Goal: Task Accomplishment & Management: Complete application form

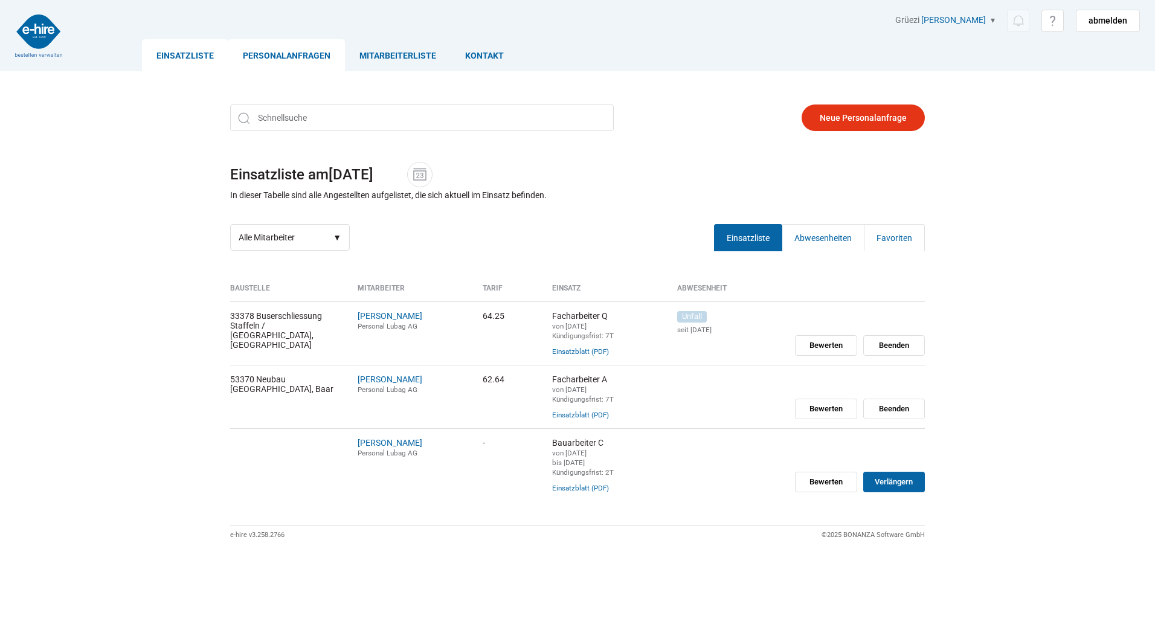
click at [279, 51] on link "Personalanfragen" at bounding box center [286, 55] width 117 height 32
click at [282, 50] on link "Personalanfragen" at bounding box center [286, 55] width 117 height 32
click at [281, 59] on link "Personalanfragen" at bounding box center [286, 55] width 117 height 32
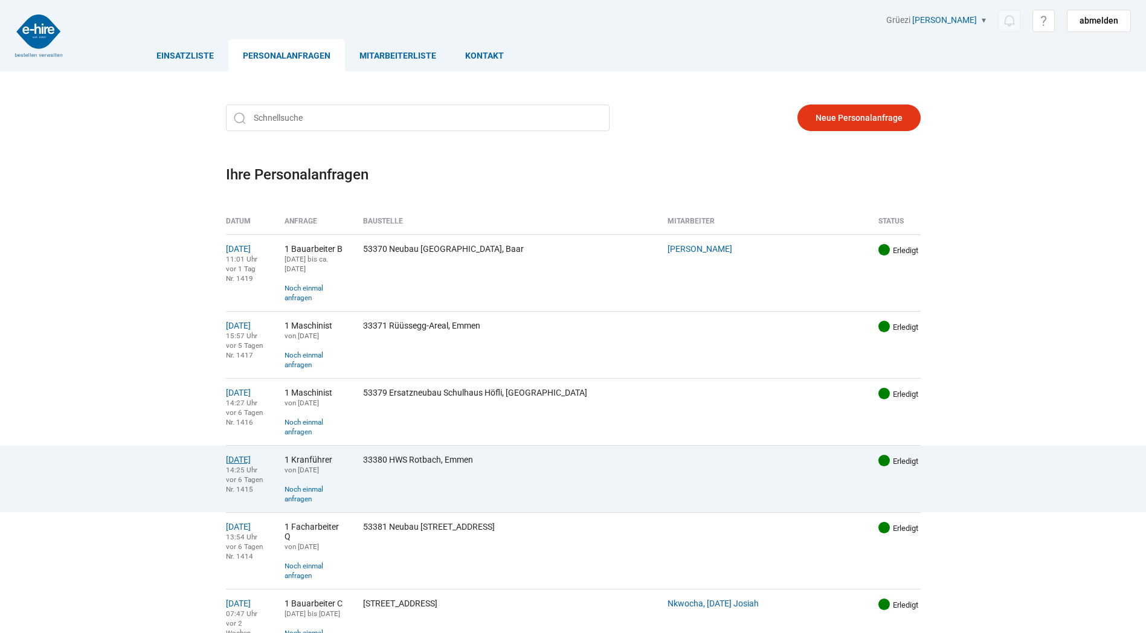
click at [243, 455] on link "07.08.2025" at bounding box center [238, 460] width 25 height 10
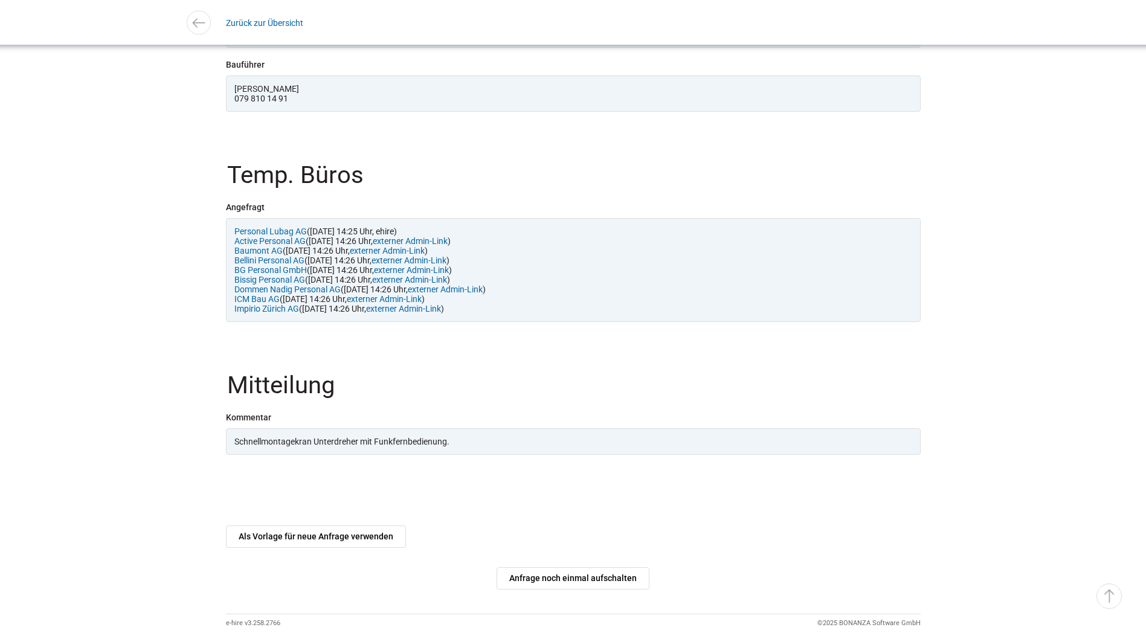
scroll to position [1119, 0]
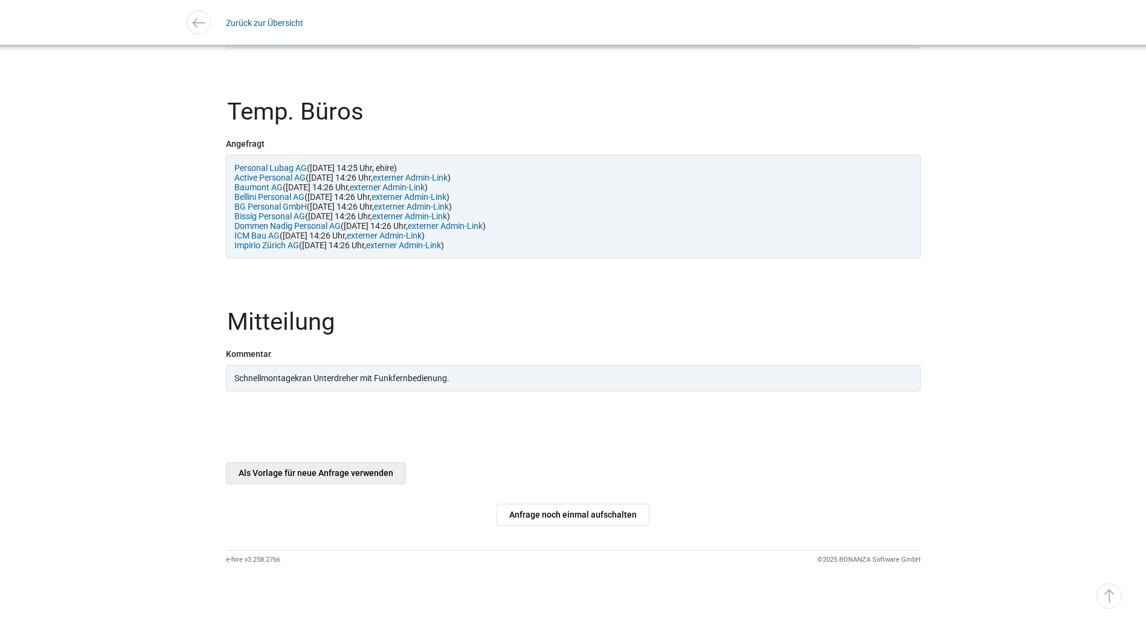
click at [295, 474] on link "Als Vorlage für neue Anfrage verwenden" at bounding box center [316, 473] width 180 height 22
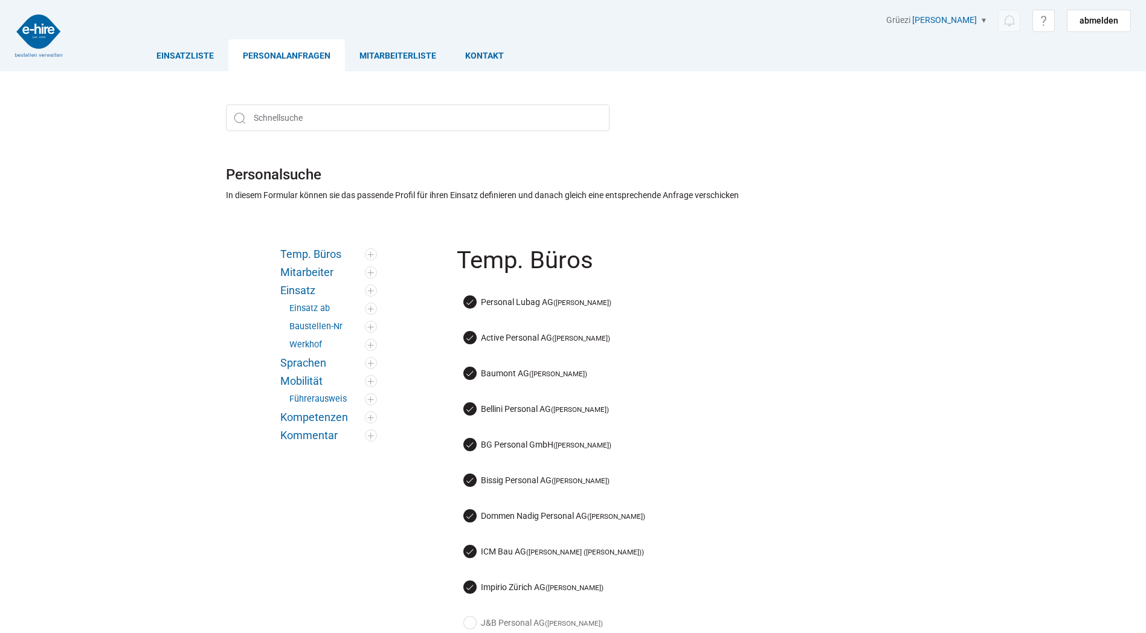
scroll to position [121, 0]
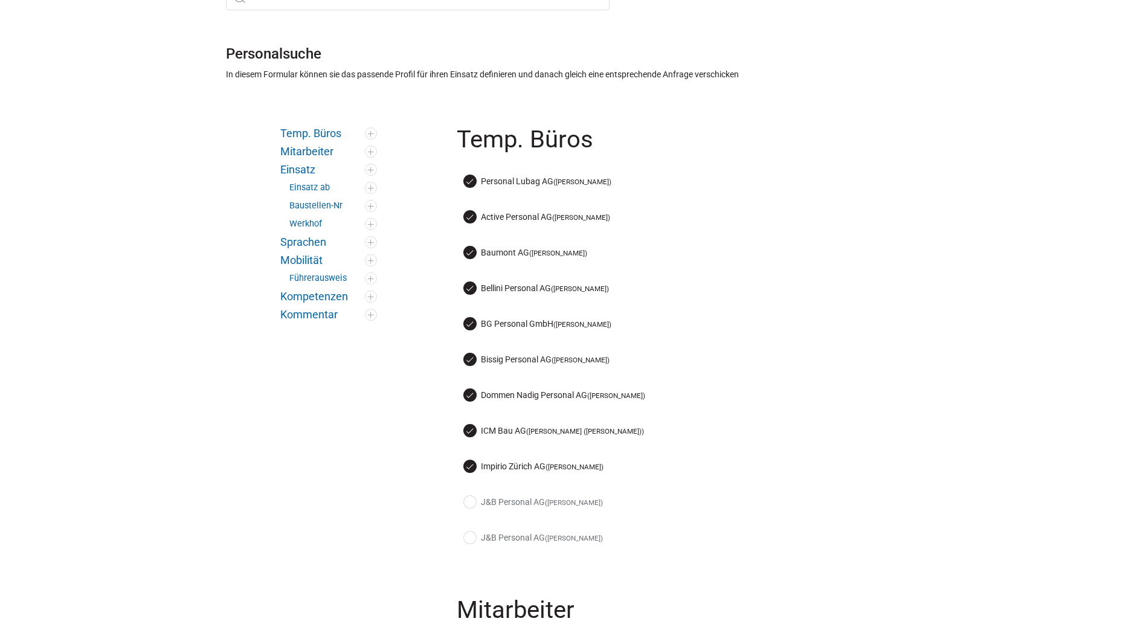
click at [469, 394] on label "Dommen Nadig Personal AG (Roberto Pegoraro)" at bounding box center [554, 395] width 181 height 13
checkbox input "false"
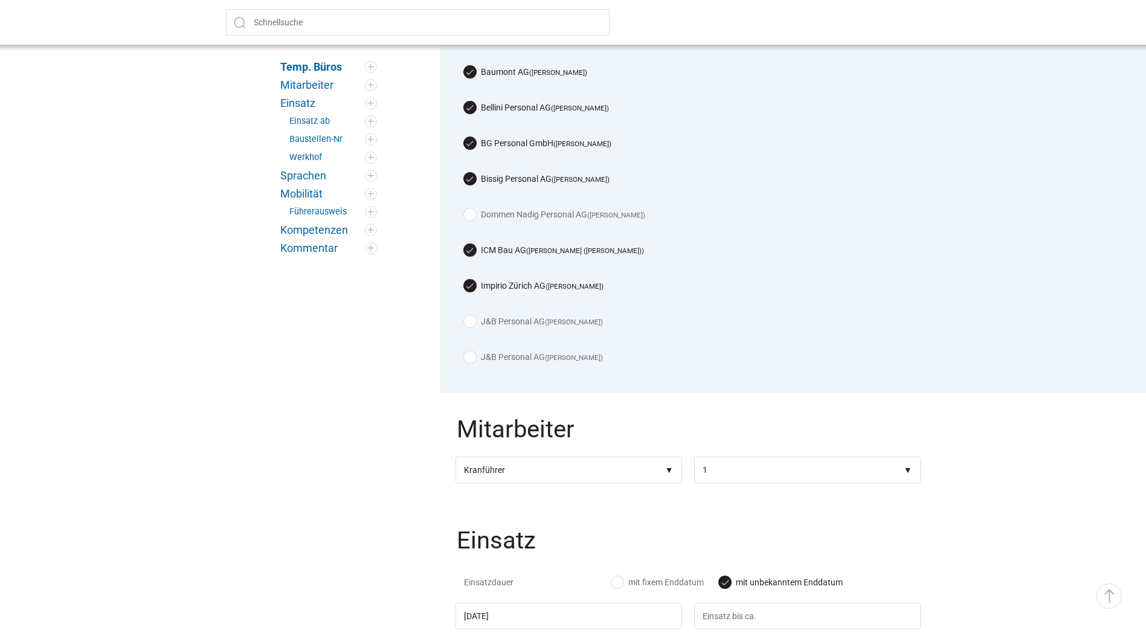
scroll to position [483, 0]
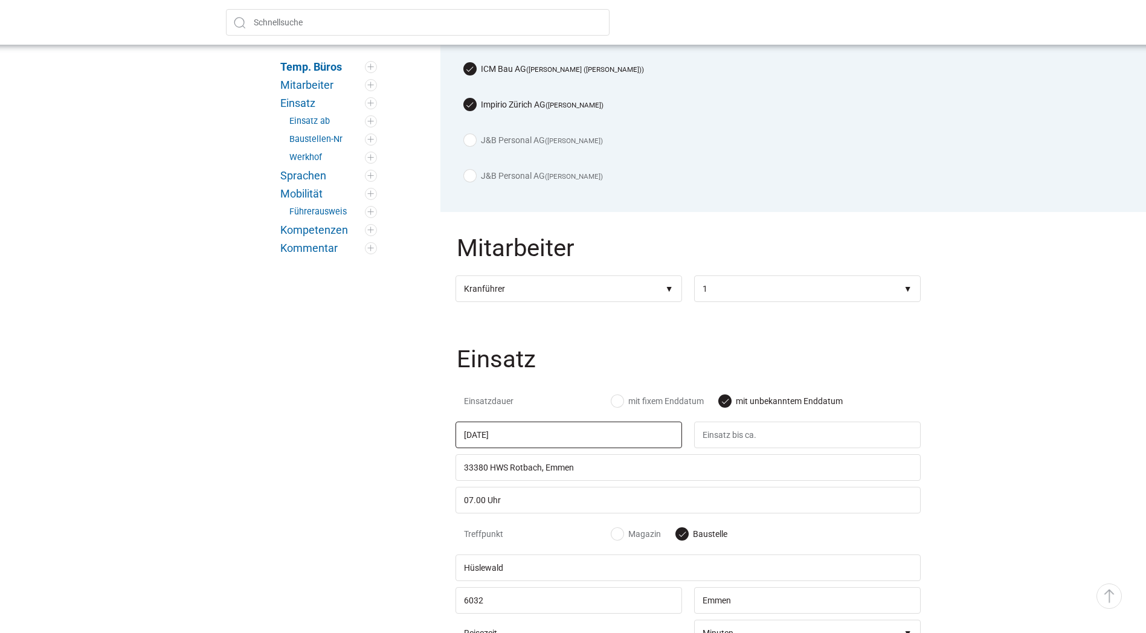
drag, startPoint x: 528, startPoint y: 422, endPoint x: 326, endPoint y: 417, distance: 202.4
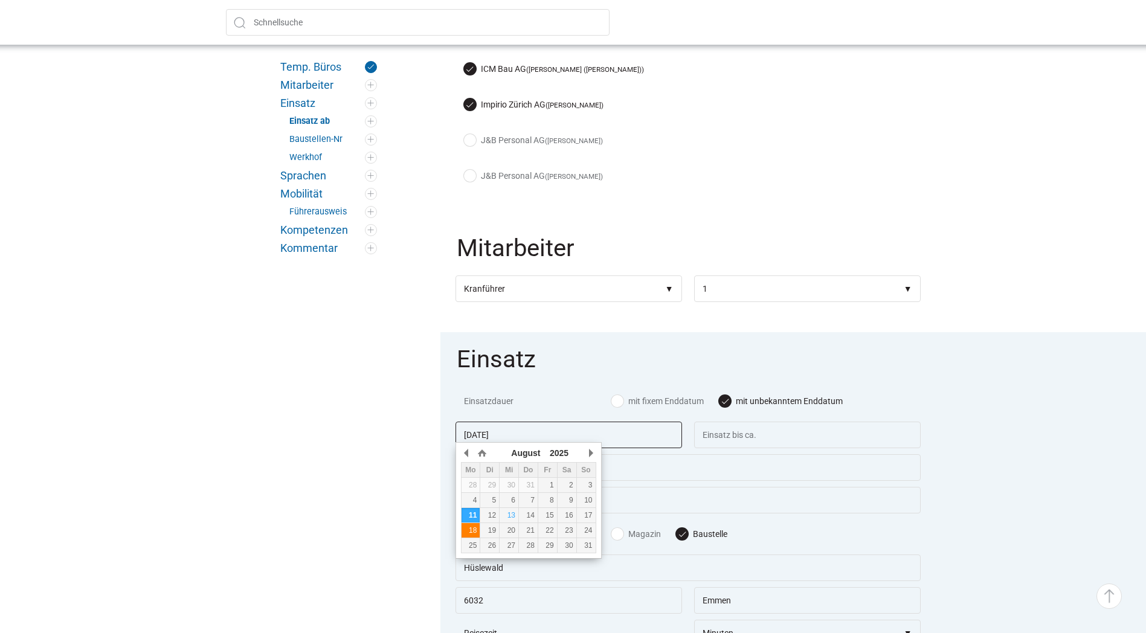
click at [474, 528] on div "18" at bounding box center [470, 530] width 19 height 8
type input "18.08.2025"
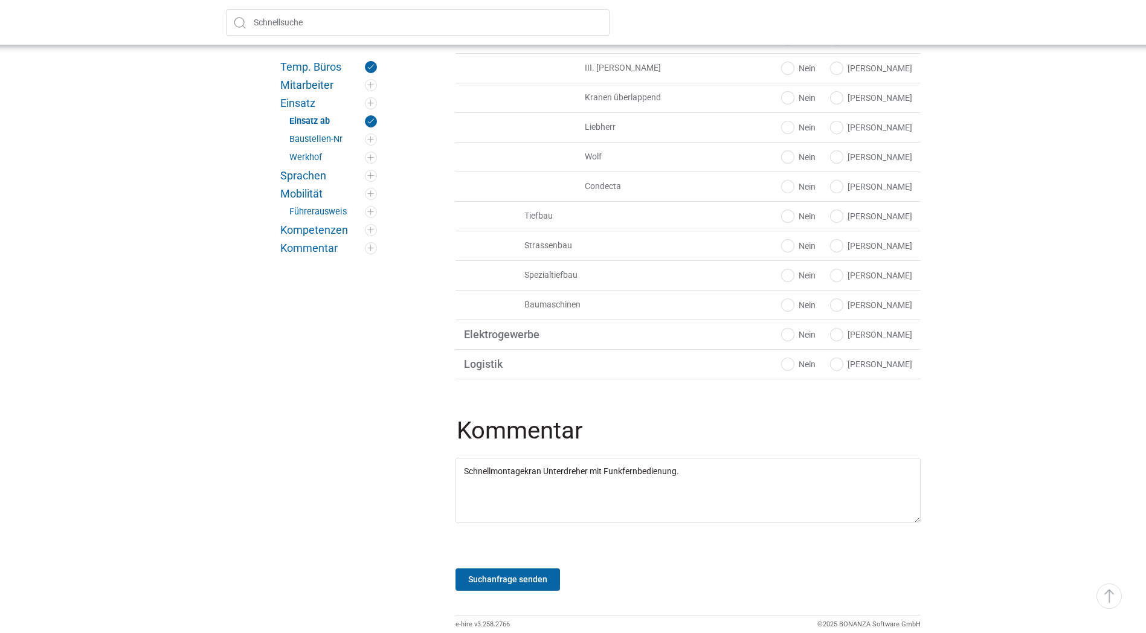
scroll to position [2124, 0]
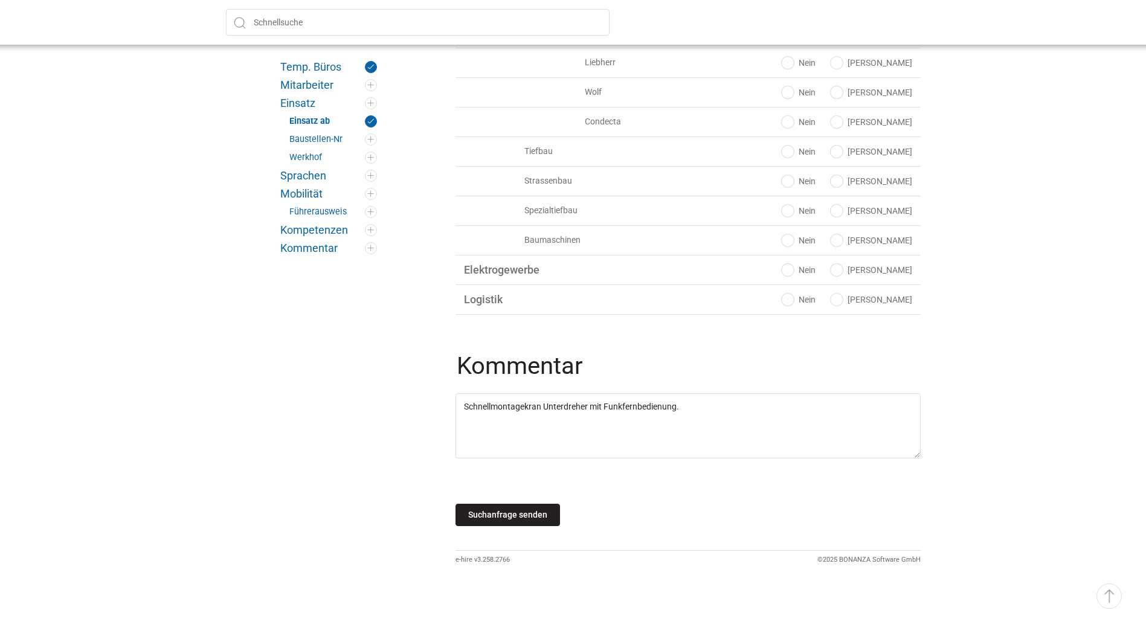
click at [510, 516] on input "Suchanfrage senden" at bounding box center [507, 515] width 104 height 22
